Goal: Answer question/provide support: Share knowledge or assist other users

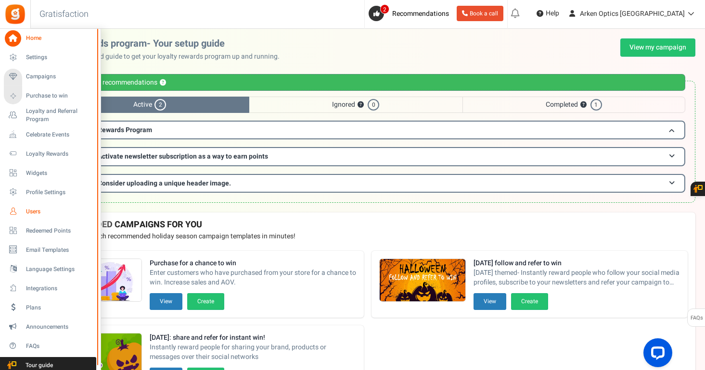
click at [26, 211] on span "Users" at bounding box center [59, 212] width 67 height 8
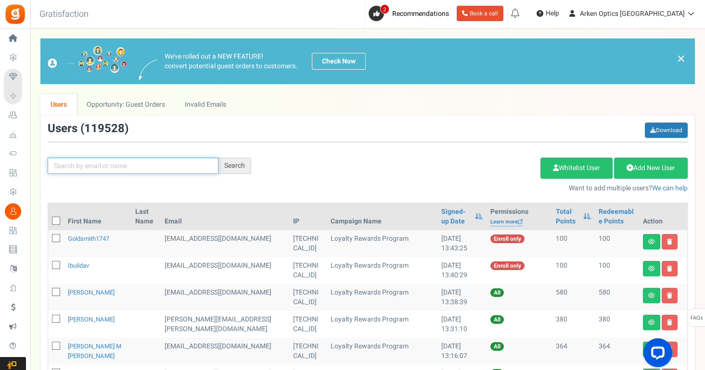
click at [156, 170] on input "text" at bounding box center [133, 166] width 171 height 16
paste input "[EMAIL_ADDRESS][DOMAIN_NAME]"
type input "[EMAIL_ADDRESS][DOMAIN_NAME]"
click at [236, 168] on div "Search" at bounding box center [234, 166] width 33 height 16
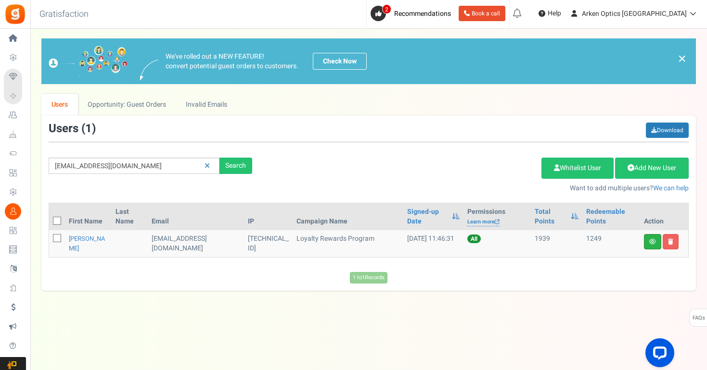
click at [653, 245] on link at bounding box center [652, 241] width 17 height 15
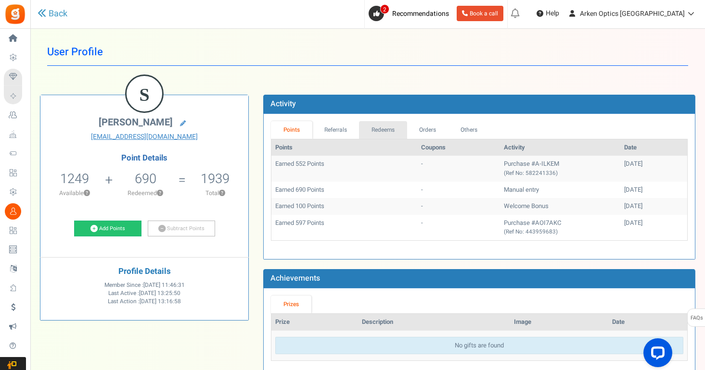
click at [384, 130] on link "Redeems" at bounding box center [383, 130] width 48 height 18
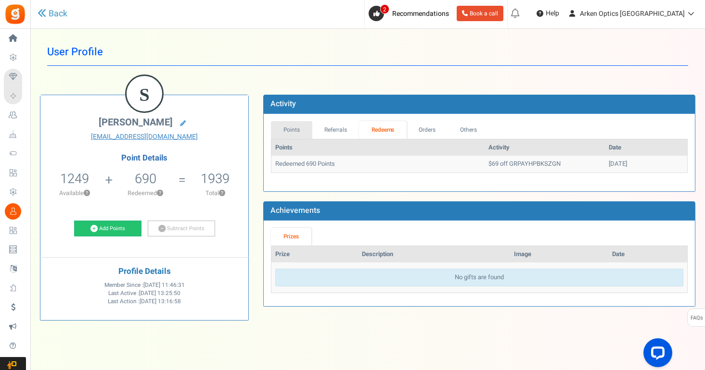
click at [287, 129] on link "Points" at bounding box center [291, 130] width 41 height 18
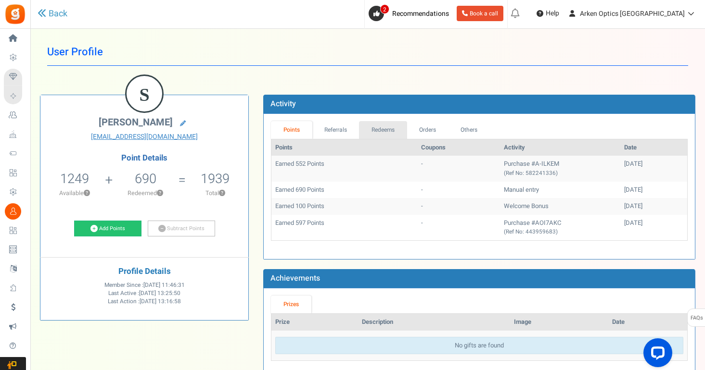
click at [369, 122] on link "Redeems" at bounding box center [383, 130] width 48 height 18
click at [391, 127] on link "Redeems" at bounding box center [383, 130] width 48 height 18
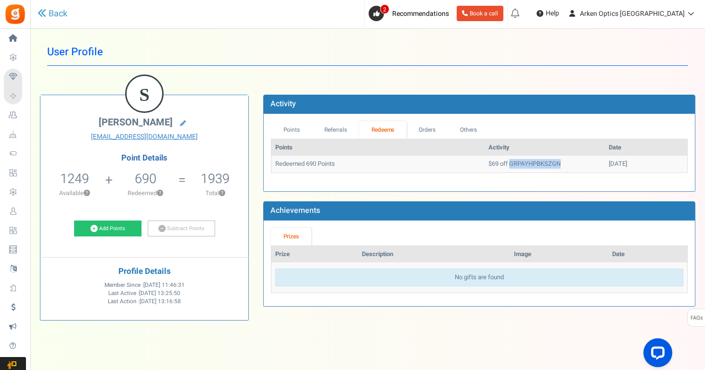
drag, startPoint x: 482, startPoint y: 164, endPoint x: 542, endPoint y: 164, distance: 59.2
click at [542, 164] on td "$69 off GRPAYHPBKSZGN" at bounding box center [544, 164] width 120 height 17
copy td "GRPAYHPBKSZGN"
click at [474, 83] on div "S Steve Limtiaco limpy619@gmail.com Point Details 1249 1249 Redeemable 0 Exclus…" at bounding box center [367, 205] width 669 height 250
drag, startPoint x: 482, startPoint y: 163, endPoint x: 544, endPoint y: 161, distance: 61.6
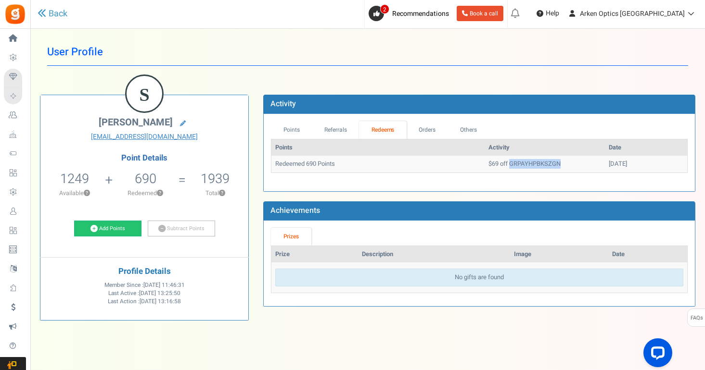
click at [544, 161] on td "$69 off GRPAYHPBKSZGN" at bounding box center [544, 164] width 120 height 17
copy td "GRPAYHPBKSZGN"
click at [438, 127] on link "Orders" at bounding box center [426, 130] width 41 height 18
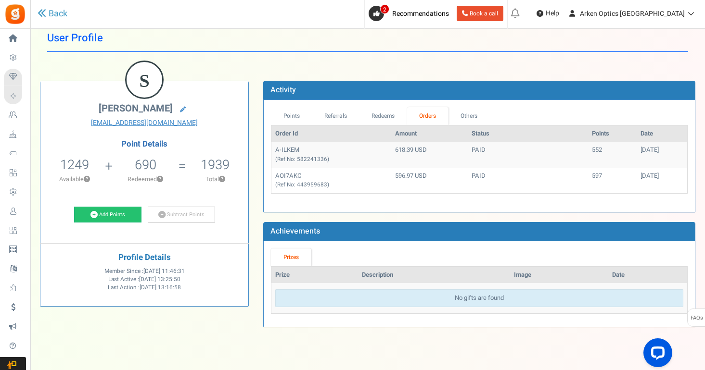
scroll to position [14, 0]
click at [471, 113] on link "Others" at bounding box center [468, 116] width 41 height 18
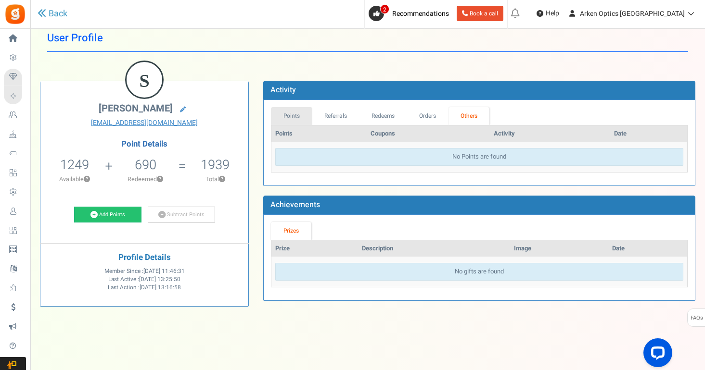
click at [287, 111] on link "Points" at bounding box center [291, 116] width 41 height 18
